Goal: Find specific page/section: Find specific page/section

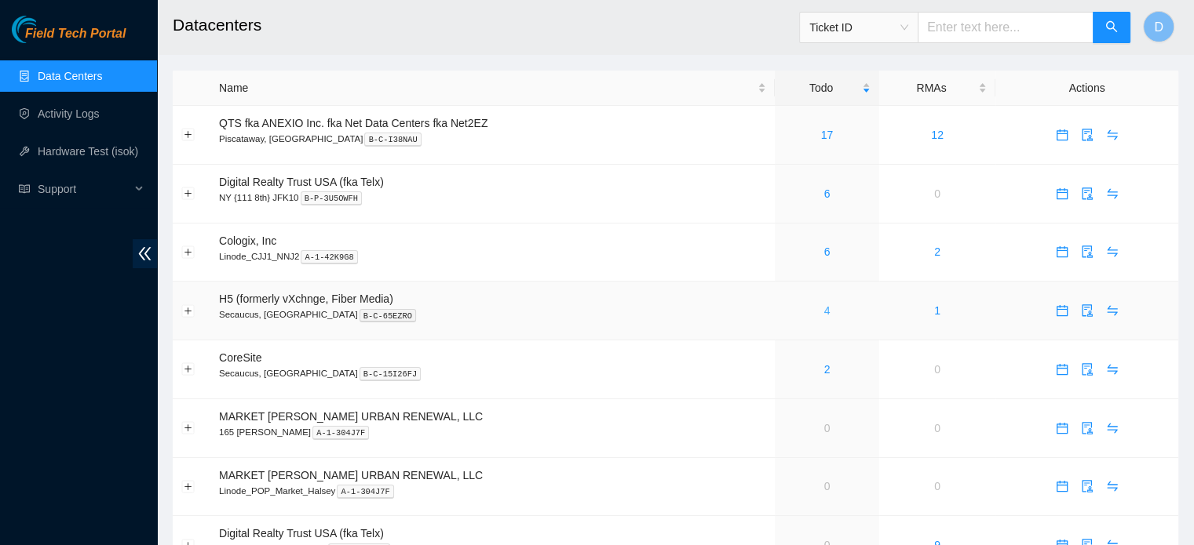
click at [826, 312] on link "4" at bounding box center [827, 311] width 6 height 13
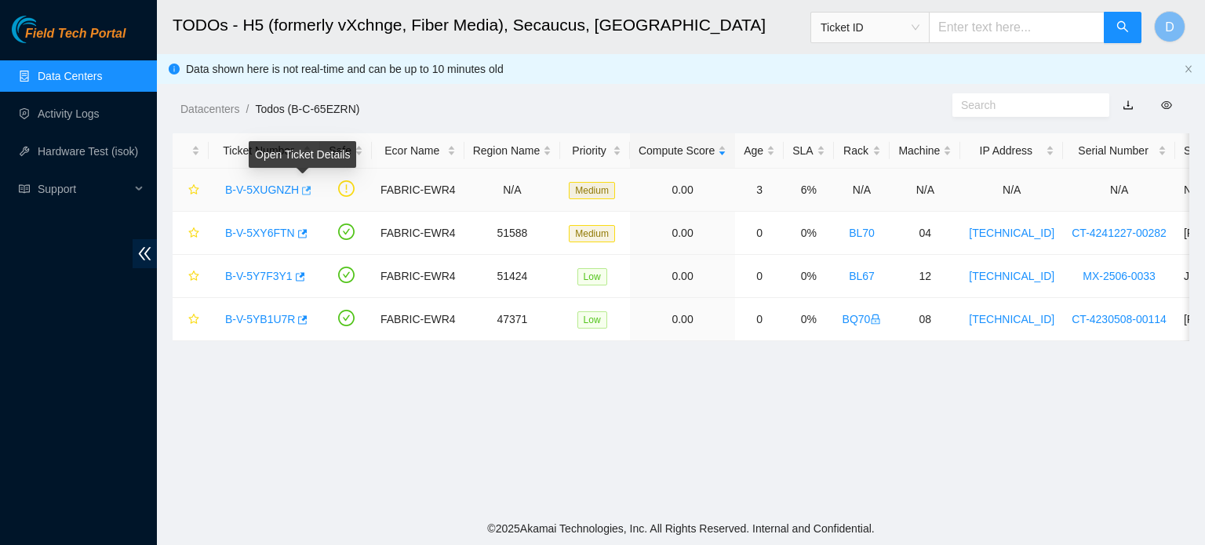
click at [304, 187] on icon "button" at bounding box center [305, 190] width 11 height 11
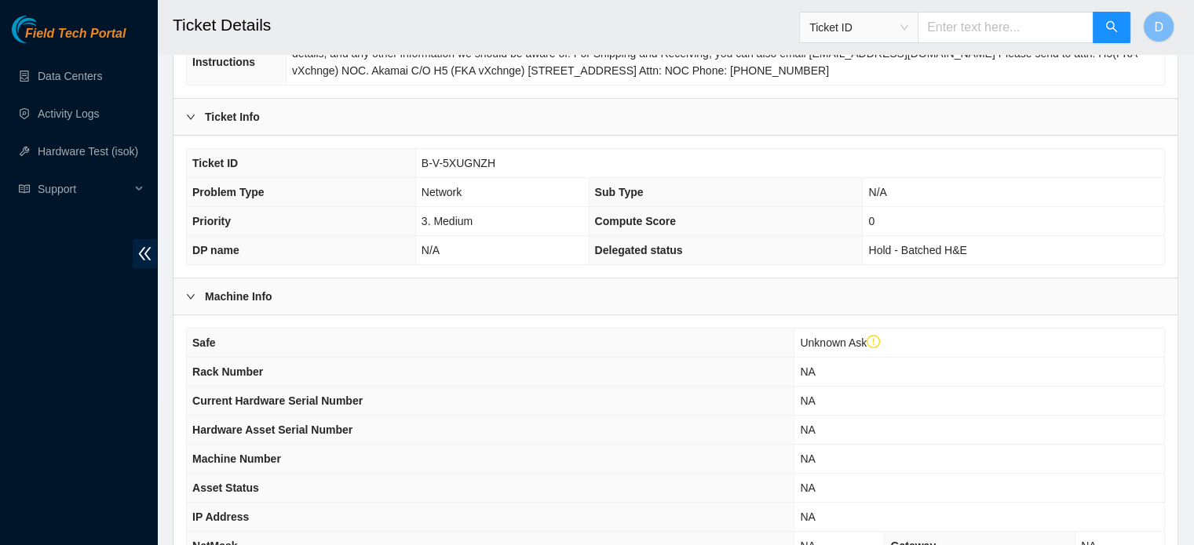
scroll to position [527, 0]
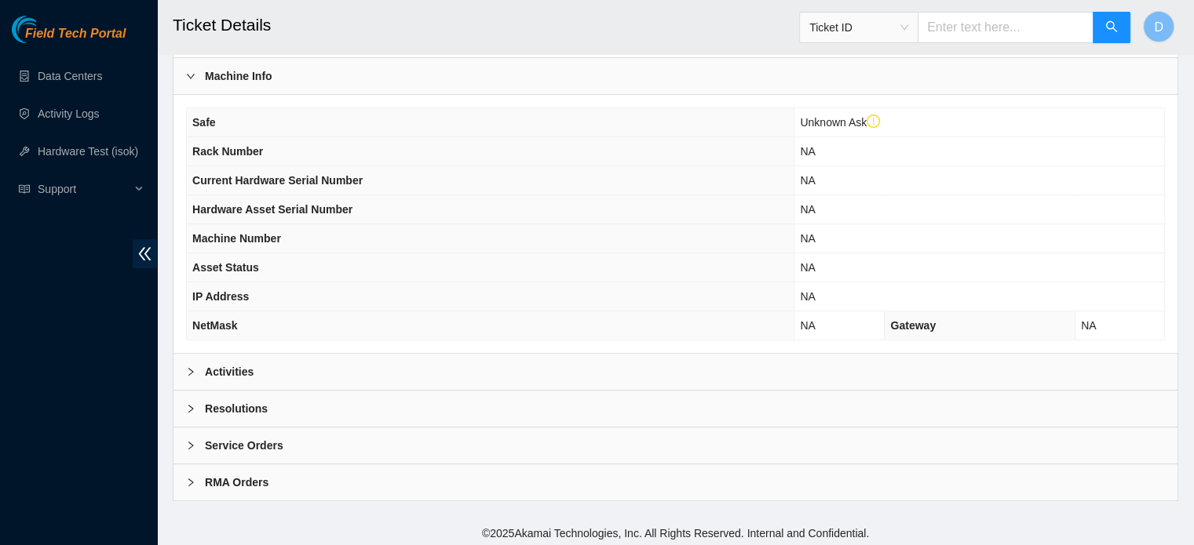
click at [275, 368] on div "Activities" at bounding box center [675, 372] width 1004 height 36
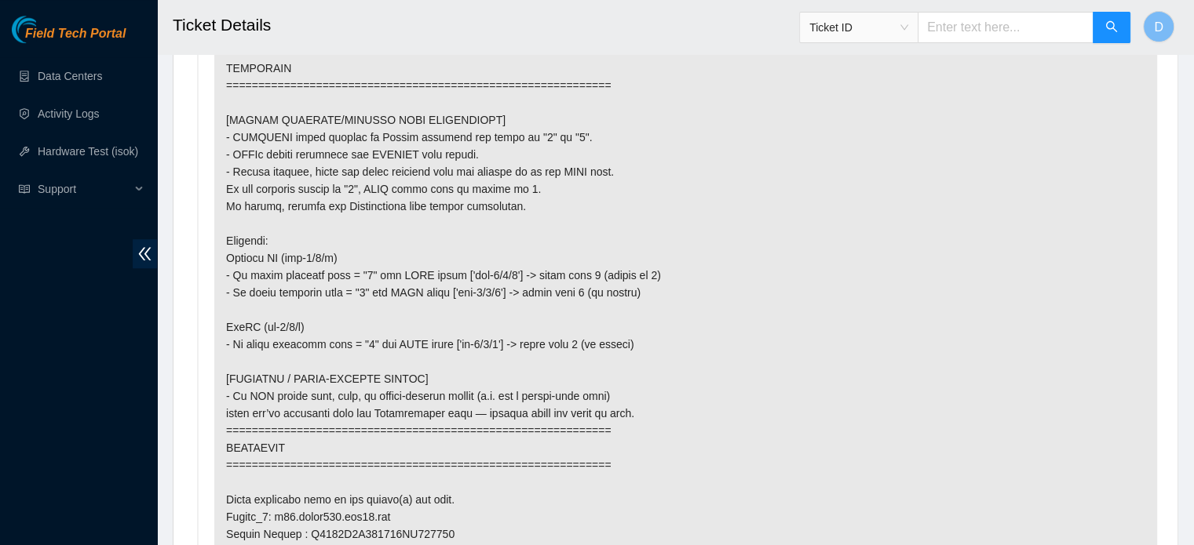
scroll to position [1155, 0]
